Goal: Task Accomplishment & Management: Manage account settings

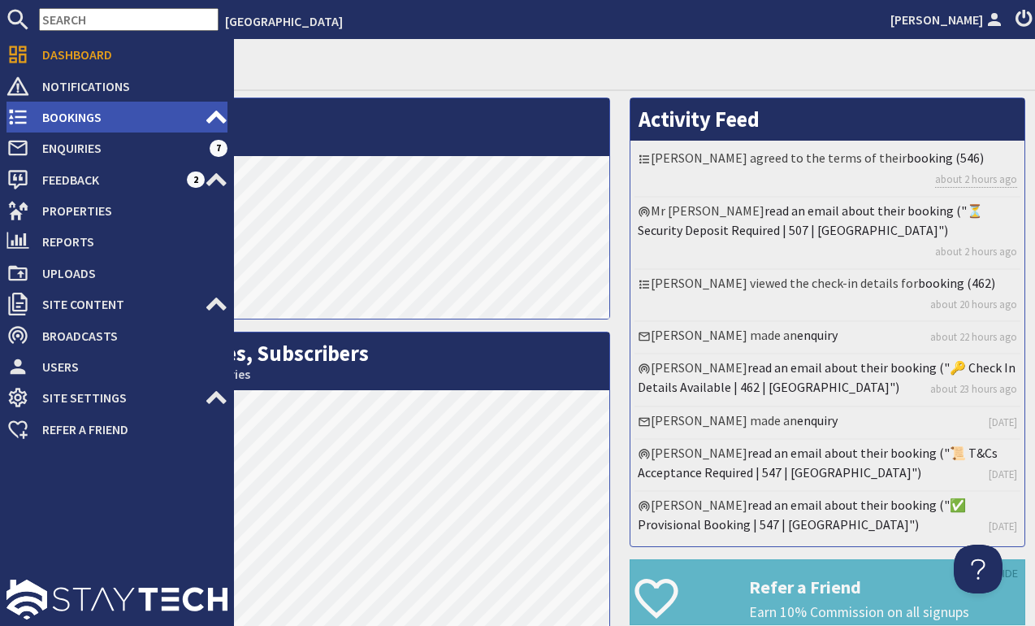
click at [35, 110] on span "Bookings" at bounding box center [117, 117] width 176 height 26
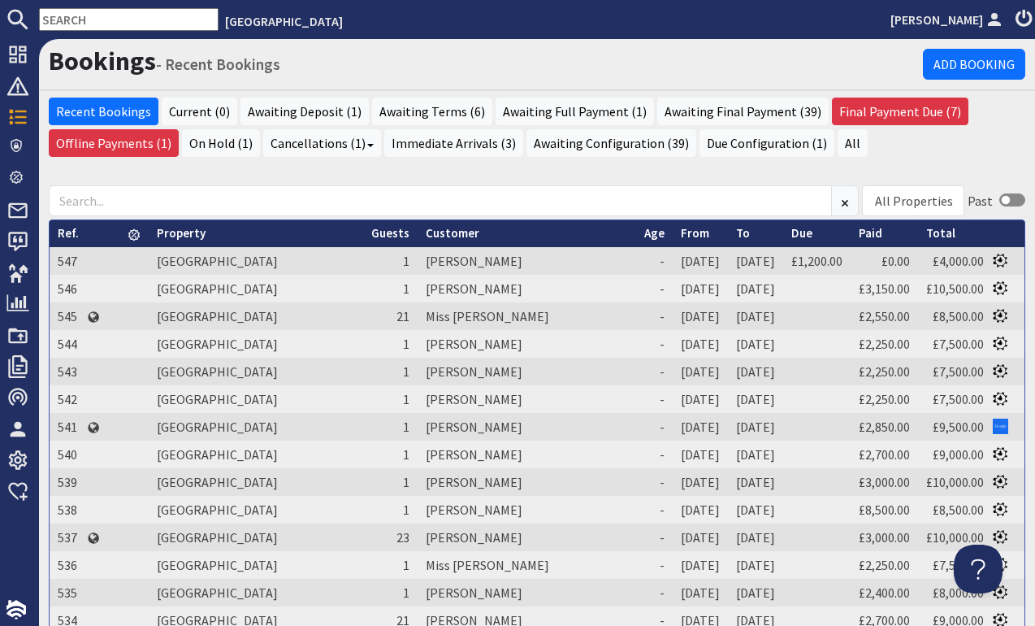
click at [681, 232] on link "From" at bounding box center [695, 232] width 28 height 15
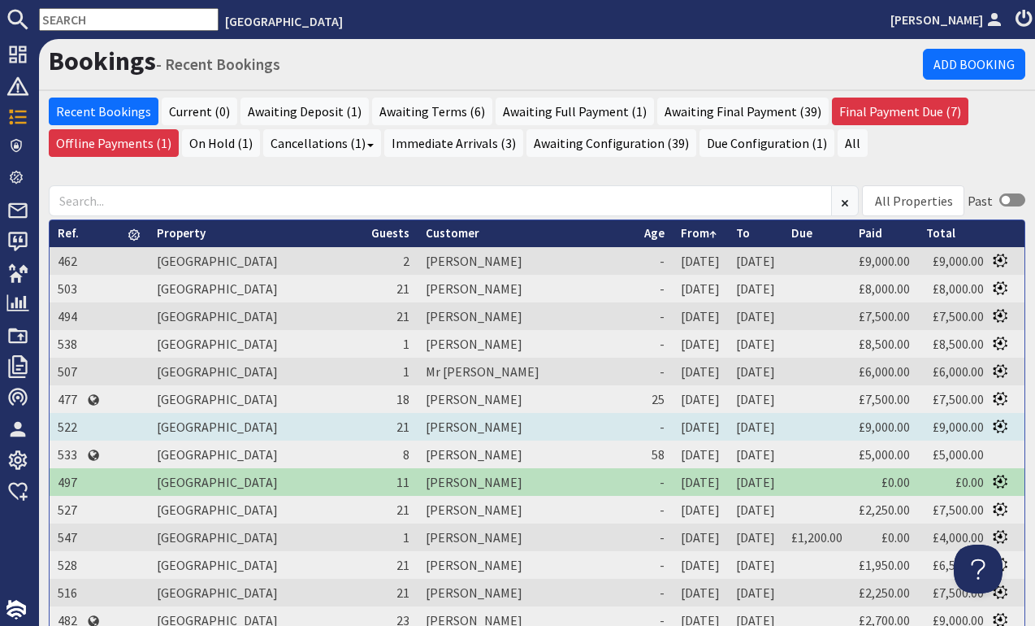
click at [418, 422] on td "[PERSON_NAME]" at bounding box center [527, 427] width 219 height 28
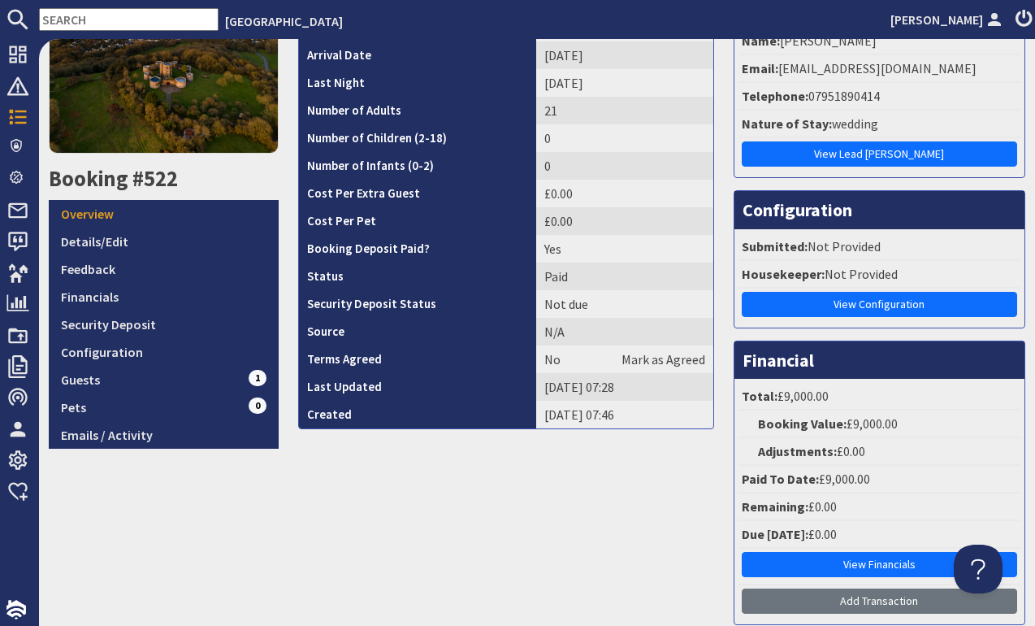
scroll to position [76, 0]
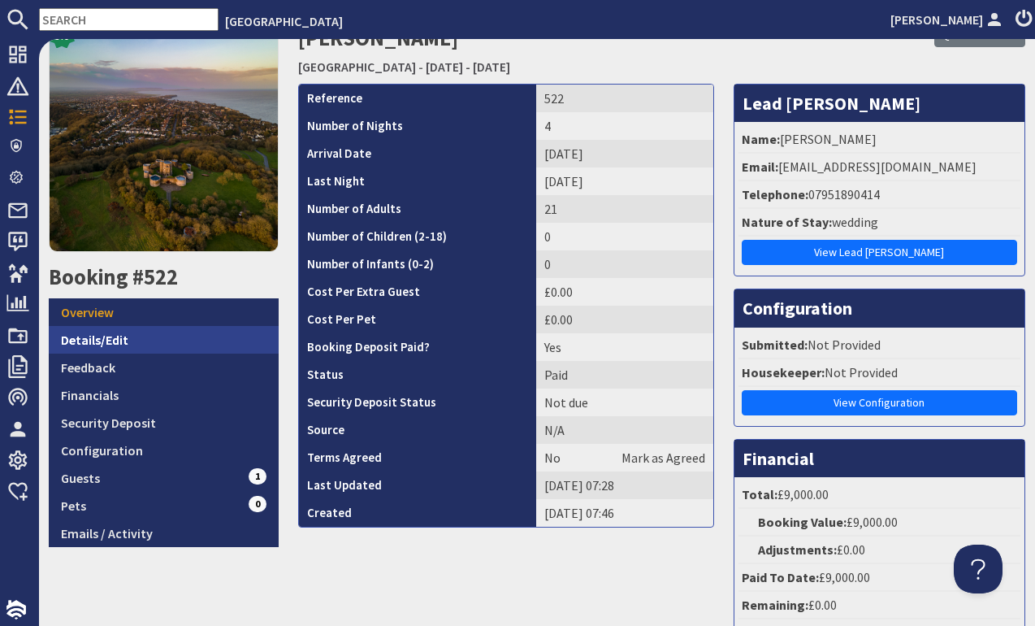
click at [128, 348] on link "Details/Edit" at bounding box center [164, 340] width 230 height 28
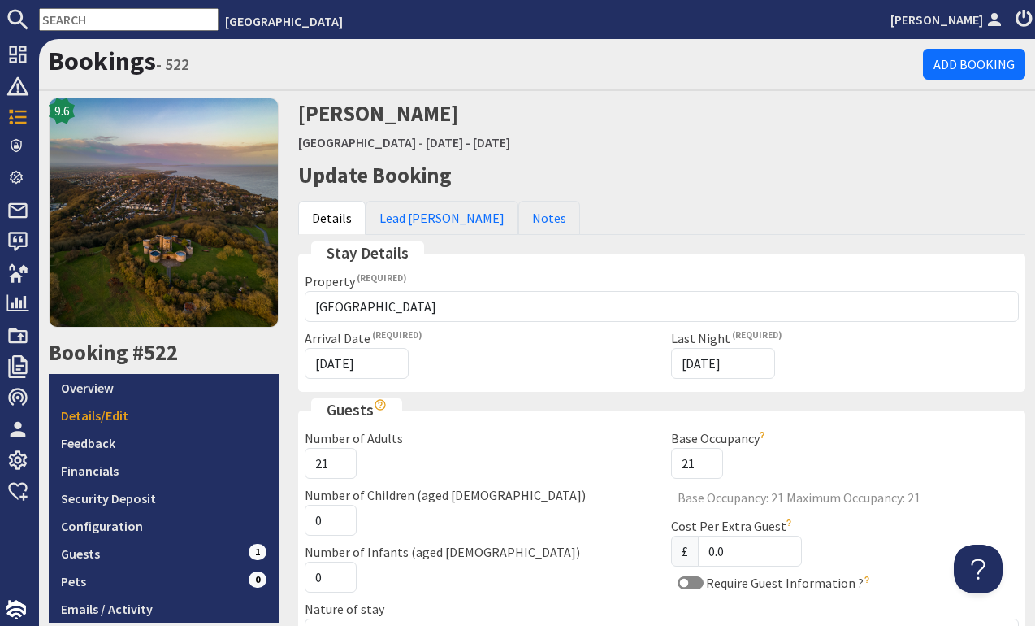
scroll to position [13, 0]
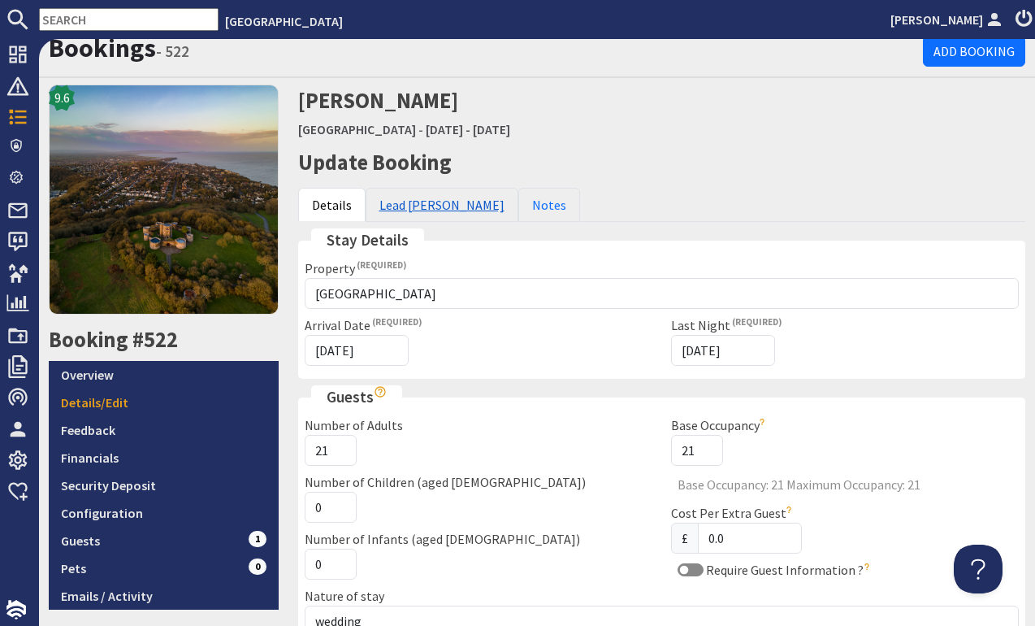
click at [380, 209] on link "Lead [PERSON_NAME]" at bounding box center [442, 205] width 153 height 34
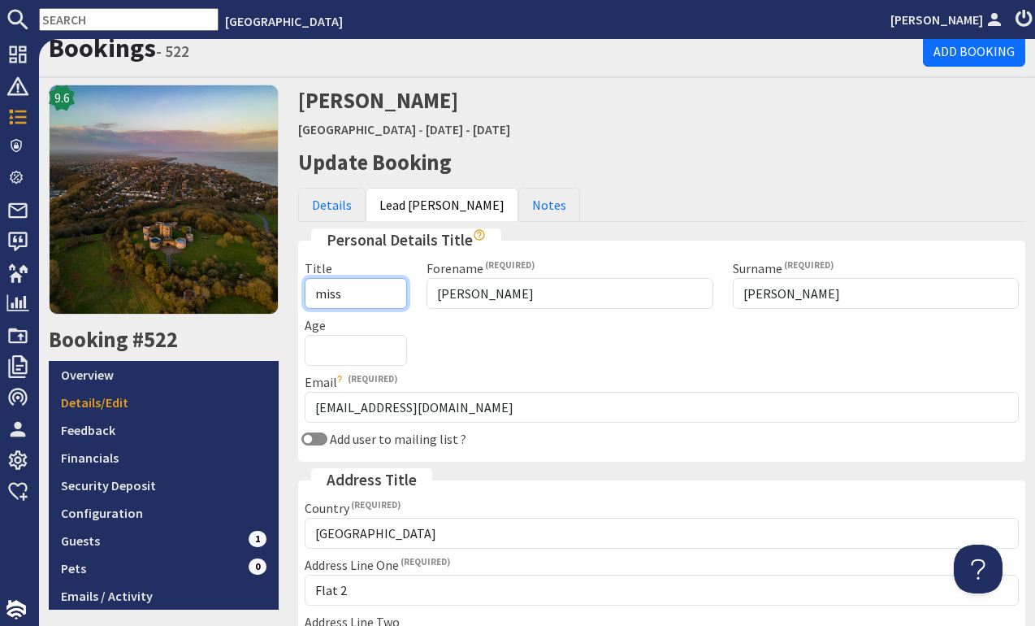
drag, startPoint x: 340, startPoint y: 292, endPoint x: 297, endPoint y: 292, distance: 42.3
click at [297, 293] on div "Title miss" at bounding box center [356, 283] width 123 height 50
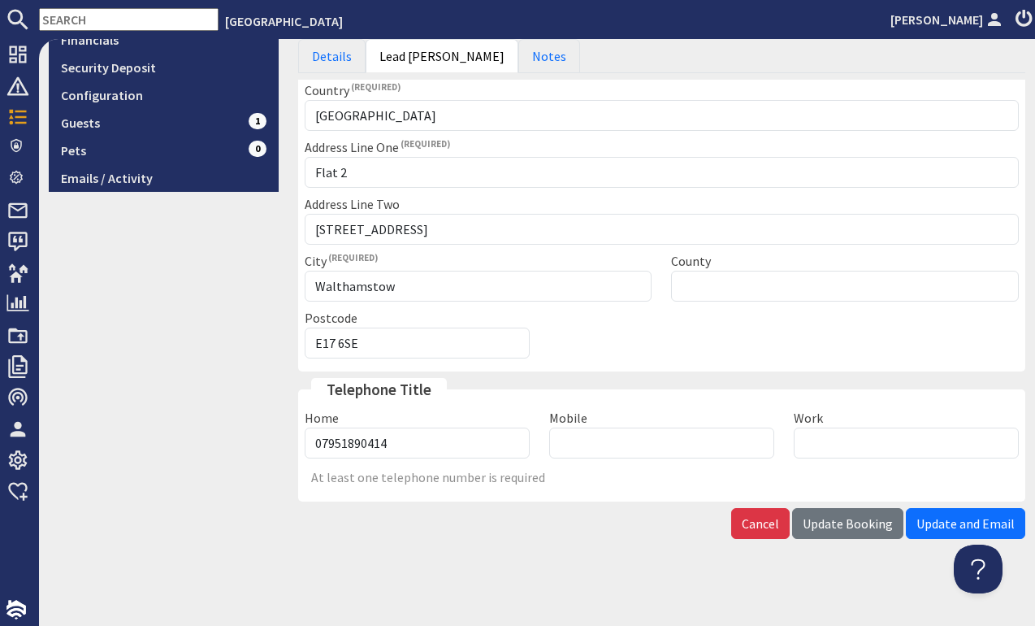
scroll to position [429, 0]
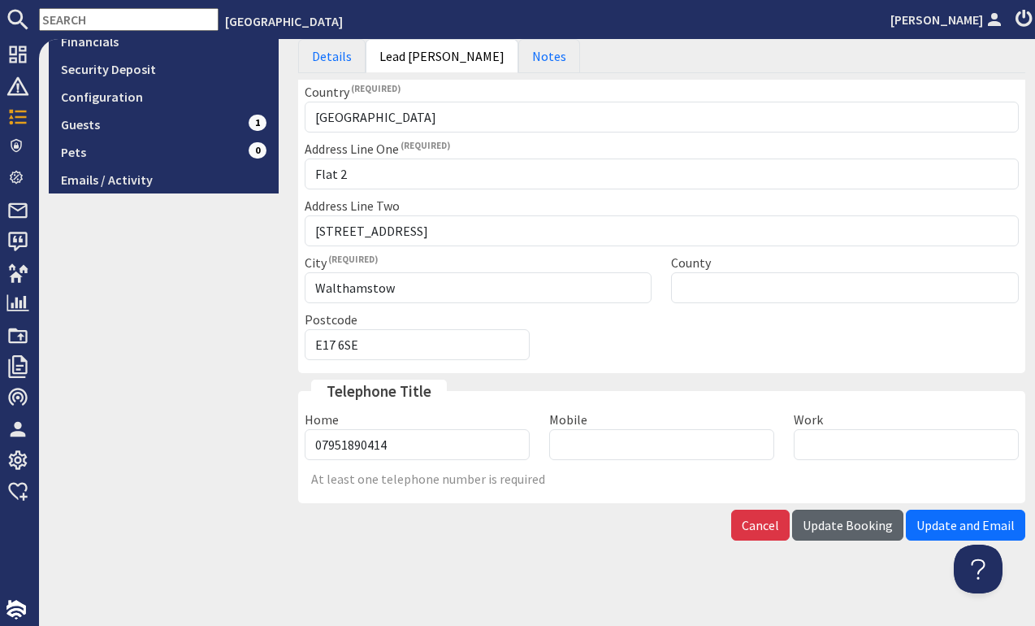
type input "Miss"
click at [852, 524] on span "Update Booking" at bounding box center [848, 525] width 90 height 16
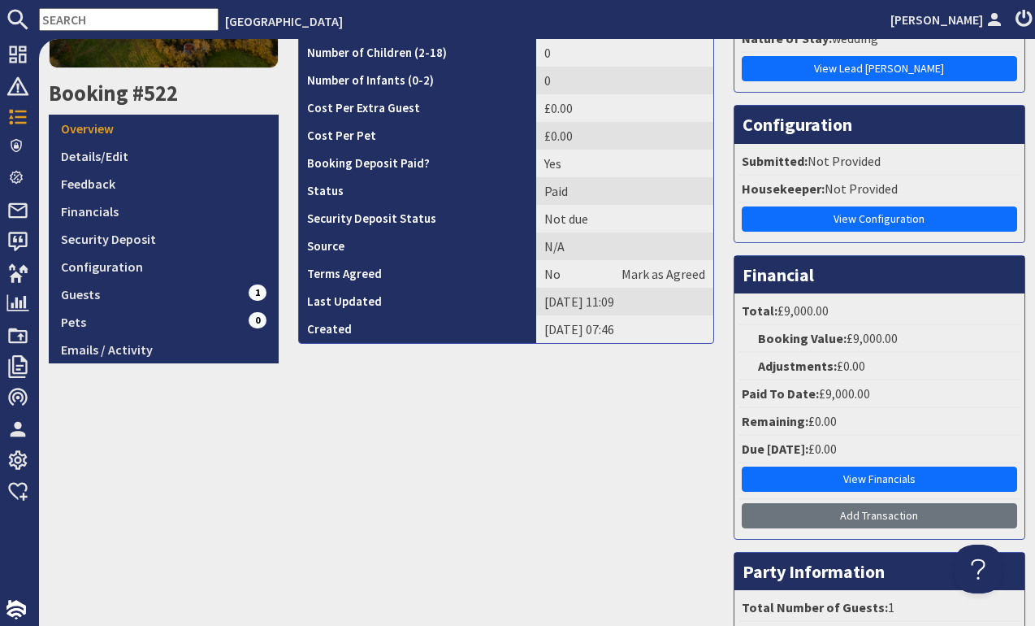
scroll to position [325, 0]
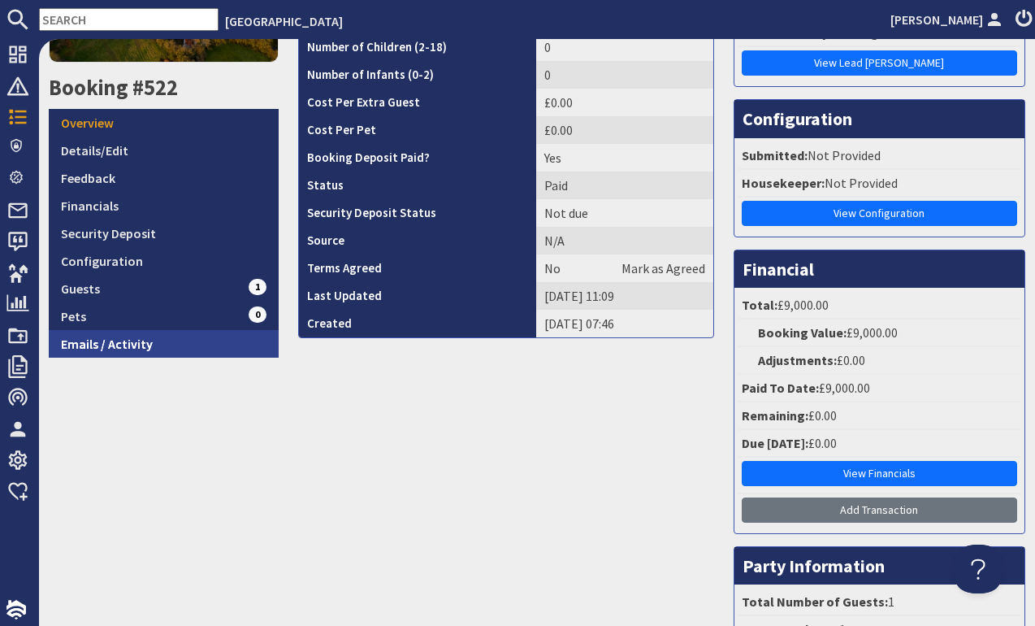
click at [104, 333] on link "Emails / Activity" at bounding box center [164, 344] width 230 height 28
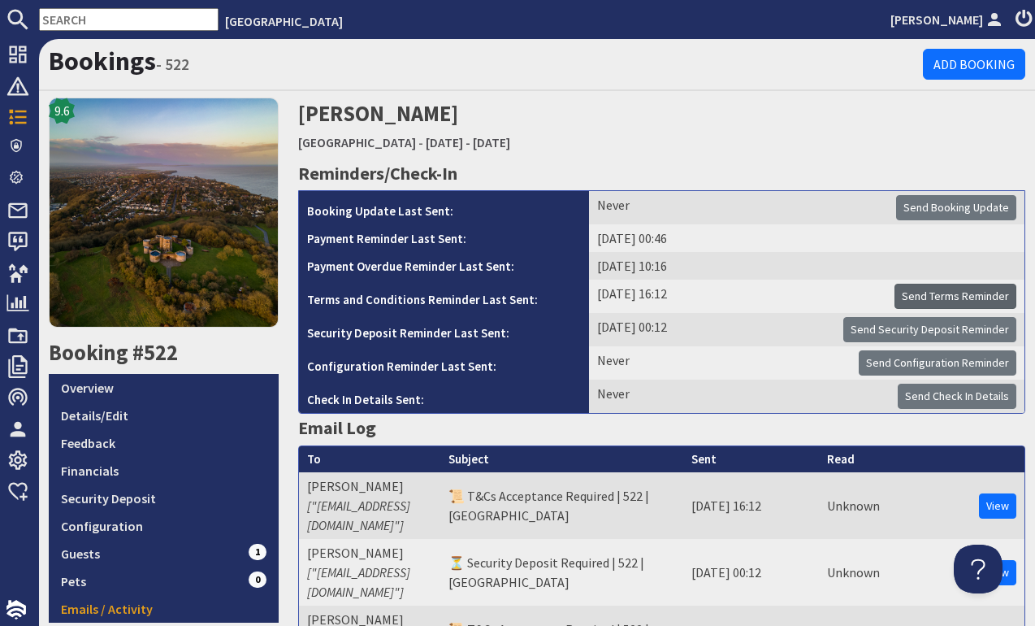
click at [936, 289] on span "Send Terms Reminder" at bounding box center [955, 295] width 107 height 15
